Goal: Transaction & Acquisition: Purchase product/service

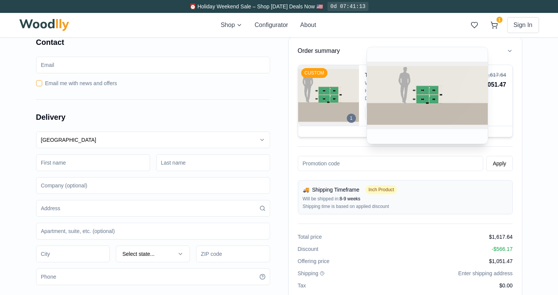
click at [326, 89] on img at bounding box center [328, 95] width 61 height 61
click at [314, 78] on img at bounding box center [328, 95] width 61 height 61
click at [311, 81] on img at bounding box center [328, 95] width 61 height 61
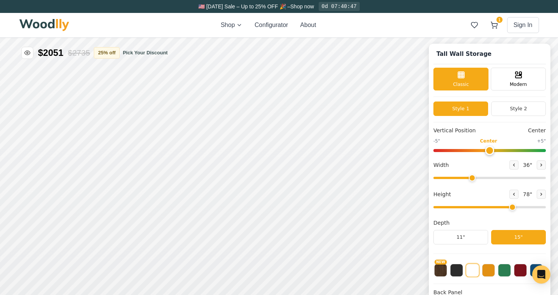
type input "36"
click at [512, 195] on icon at bounding box center [514, 194] width 5 height 5
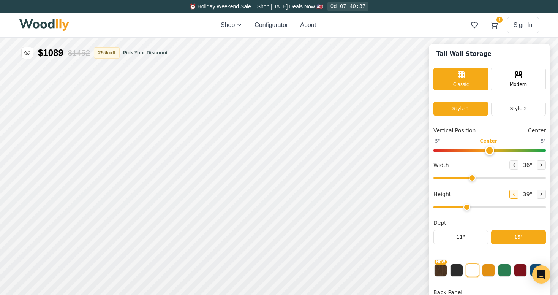
type input "2"
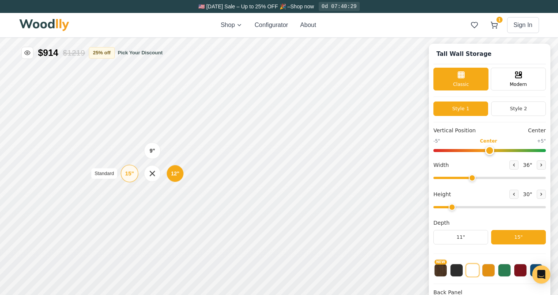
click at [134, 172] on div "15" Standard" at bounding box center [129, 173] width 17 height 17
click at [120, 255] on div "9" 12" 15"" at bounding box center [155, 223] width 76 height 76
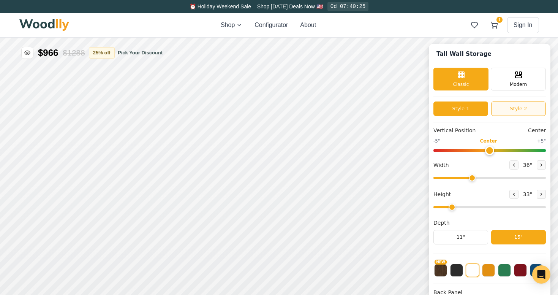
click at [520, 109] on button "Style 2" at bounding box center [518, 108] width 55 height 14
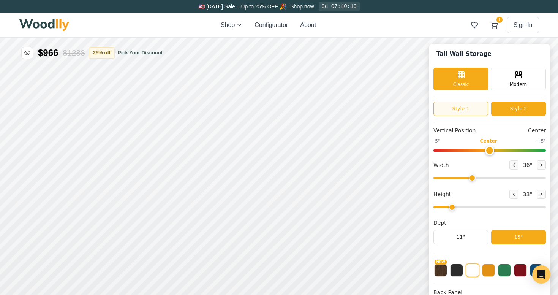
click at [467, 107] on button "Style 1" at bounding box center [461, 108] width 55 height 14
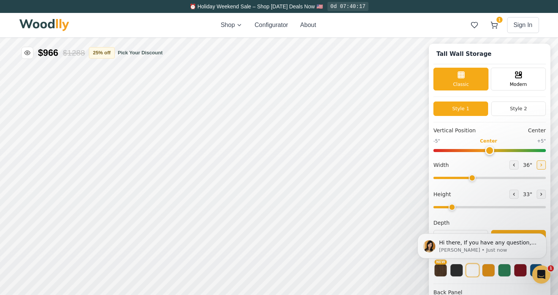
click at [541, 164] on icon at bounding box center [541, 165] width 1 height 2
type input "38"
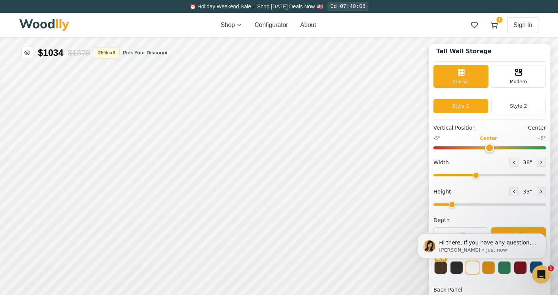
click at [500, 267] on body "Hi there, If you have any question, we are right here for you. 😊 Anna • Just now" at bounding box center [482, 245] width 146 height 51
click at [502, 266] on body "Hi there, If you have any question, we are right here for you. 😊 Anna • Just now" at bounding box center [482, 245] width 146 height 51
click at [545, 235] on icon "Dismiss notification" at bounding box center [544, 235] width 3 height 3
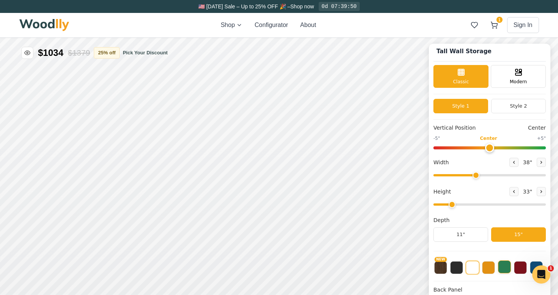
click at [506, 268] on button at bounding box center [504, 266] width 13 height 13
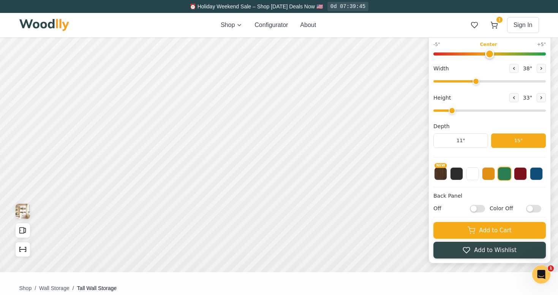
scroll to position [96, 0]
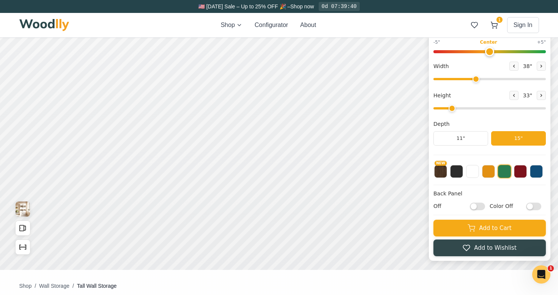
click at [473, 205] on input "Off" at bounding box center [477, 206] width 15 height 8
checkbox input "true"
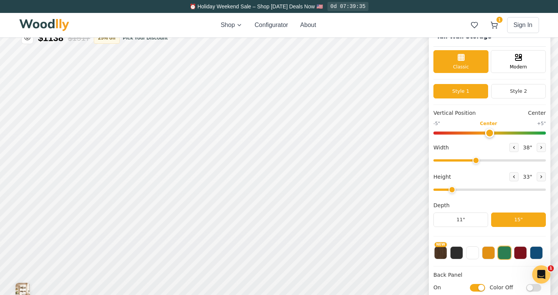
scroll to position [14, 0]
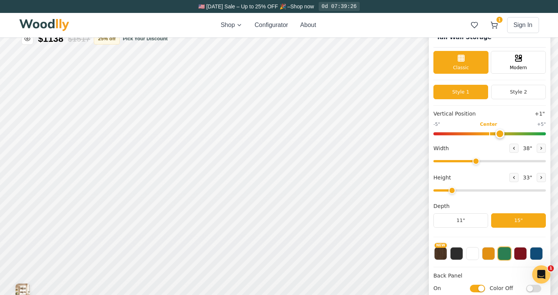
click at [502, 134] on input "range" at bounding box center [490, 133] width 113 height 3
click at [506, 134] on input "range" at bounding box center [490, 133] width 113 height 3
click at [513, 134] on input "range" at bounding box center [490, 133] width 113 height 3
type input "3"
click at [520, 133] on input "range" at bounding box center [490, 133] width 113 height 3
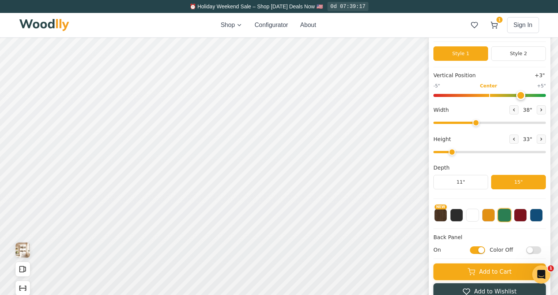
scroll to position [0, 0]
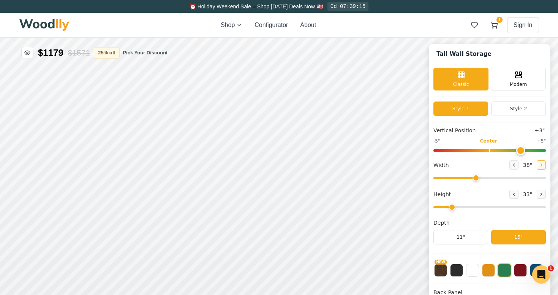
click at [540, 165] on icon at bounding box center [541, 165] width 5 height 5
click at [514, 164] on button at bounding box center [514, 164] width 9 height 9
click at [540, 165] on icon at bounding box center [541, 165] width 5 height 5
click at [514, 165] on icon at bounding box center [514, 165] width 1 height 2
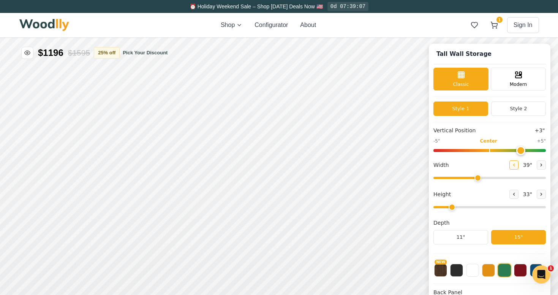
click at [514, 165] on icon at bounding box center [514, 165] width 1 height 2
click at [539, 165] on icon at bounding box center [541, 165] width 5 height 5
type input "40"
click at [516, 109] on button "Style 2" at bounding box center [518, 108] width 55 height 14
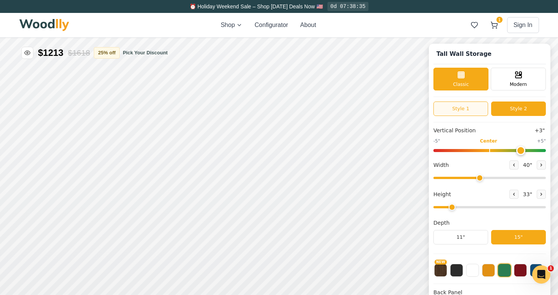
click at [460, 107] on button "Style 1" at bounding box center [461, 108] width 55 height 14
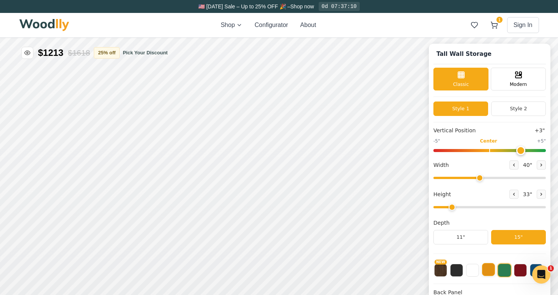
click at [488, 270] on button at bounding box center [488, 269] width 13 height 13
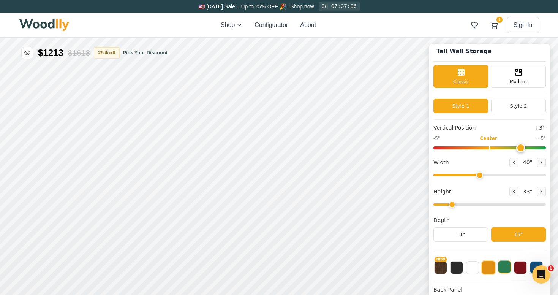
click at [505, 268] on button at bounding box center [504, 266] width 13 height 13
click at [456, 266] on button at bounding box center [456, 266] width 13 height 13
click at [473, 268] on button at bounding box center [472, 266] width 13 height 13
click at [457, 267] on button at bounding box center [456, 266] width 13 height 13
click at [439, 266] on button "NEW" at bounding box center [440, 266] width 13 height 13
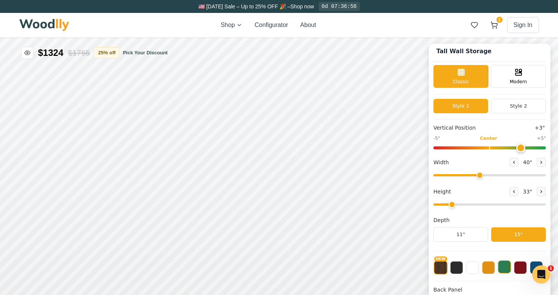
click at [502, 267] on button at bounding box center [504, 266] width 13 height 13
click at [488, 266] on button at bounding box center [488, 266] width 13 height 13
click at [533, 262] on button at bounding box center [536, 266] width 13 height 13
click at [502, 266] on button at bounding box center [504, 266] width 13 height 13
click at [488, 268] on button at bounding box center [488, 266] width 13 height 13
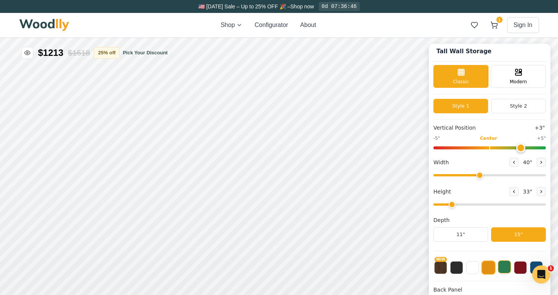
click at [508, 272] on button at bounding box center [504, 266] width 13 height 13
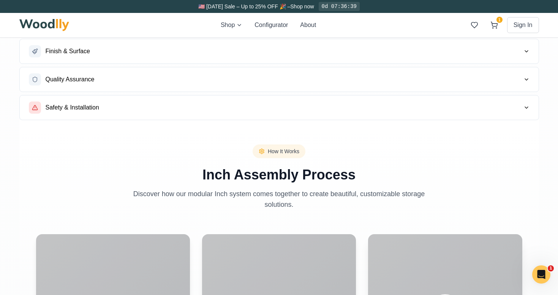
scroll to position [634, 0]
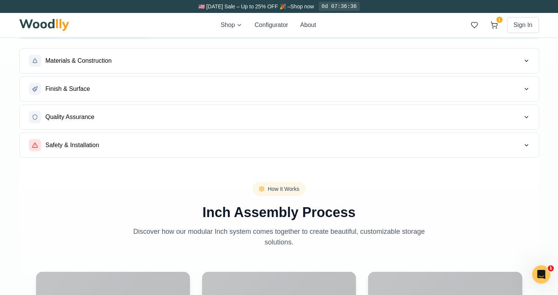
click at [526, 146] on icon "button" at bounding box center [526, 145] width 3 height 2
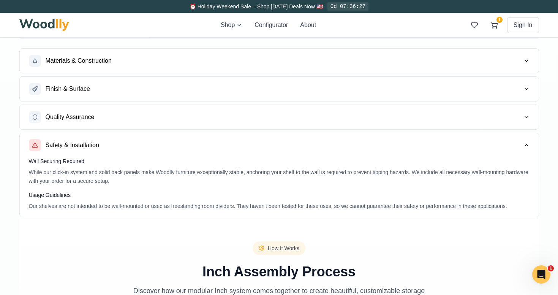
click at [527, 115] on icon "button" at bounding box center [527, 117] width 6 height 6
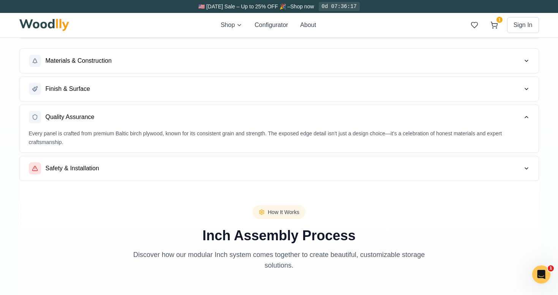
click at [525, 90] on icon "button" at bounding box center [527, 89] width 6 height 6
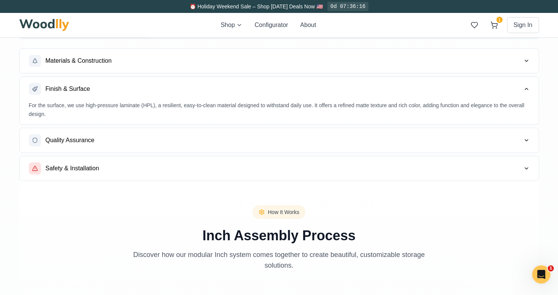
click at [528, 60] on icon "button" at bounding box center [527, 61] width 6 height 6
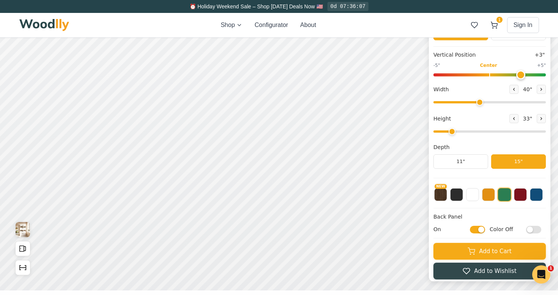
scroll to position [71, 0]
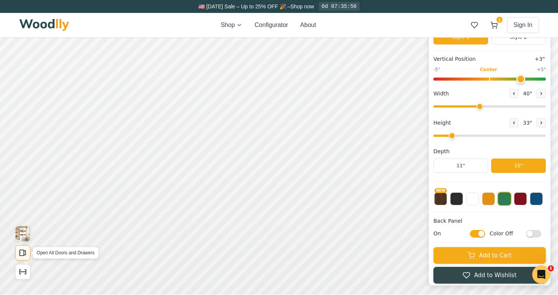
click at [22, 254] on icon "Open All Doors and Drawers" at bounding box center [23, 253] width 8 height 8
click at [21, 273] on icon "Show Dimensions" at bounding box center [23, 272] width 8 height 8
click at [22, 250] on icon "Open All Doors and Drawers" at bounding box center [23, 253] width 8 height 8
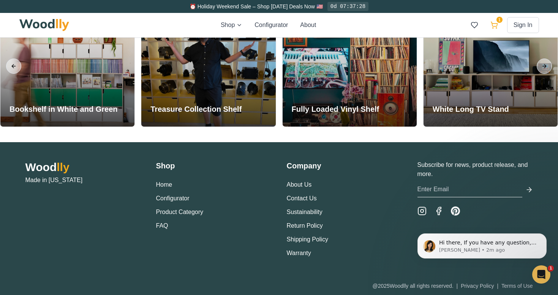
click at [494, 24] on icon at bounding box center [494, 24] width 6 height 5
